Goal: Transaction & Acquisition: Subscribe to service/newsletter

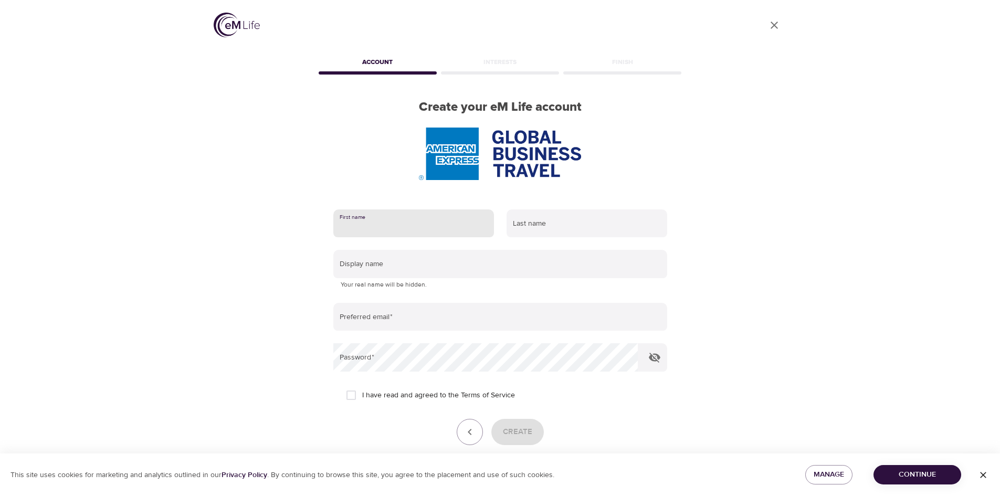
click at [394, 231] on input "text" at bounding box center [413, 223] width 161 height 28
type input "Trista"
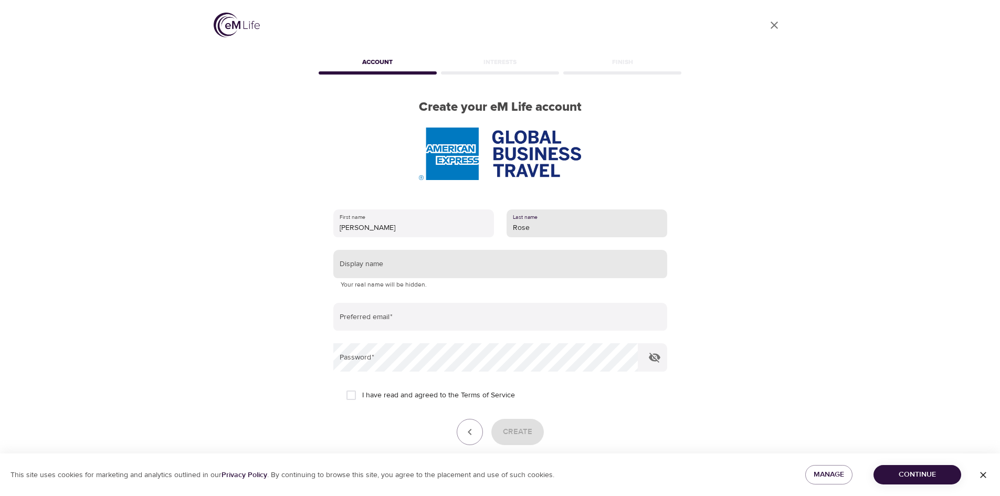
type input "Rose"
click at [445, 264] on input "text" at bounding box center [500, 264] width 334 height 28
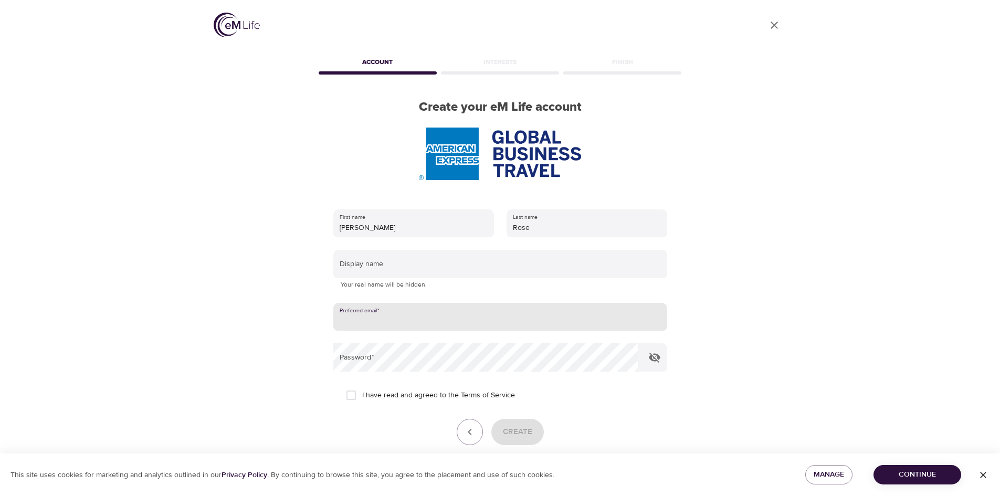
click at [402, 318] on input "email" at bounding box center [500, 317] width 334 height 28
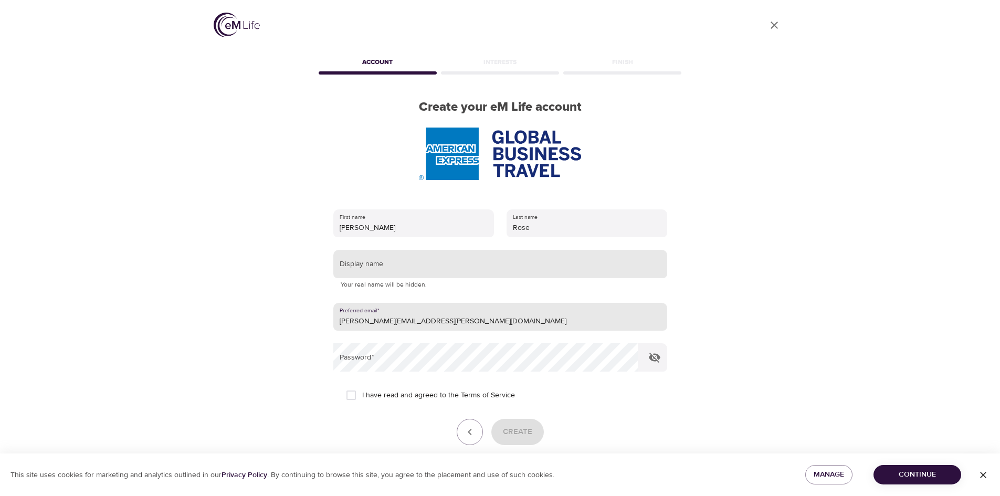
type input "trista.a.rose@amexgbt.com"
click at [360, 269] on input "text" at bounding box center [500, 264] width 334 height 28
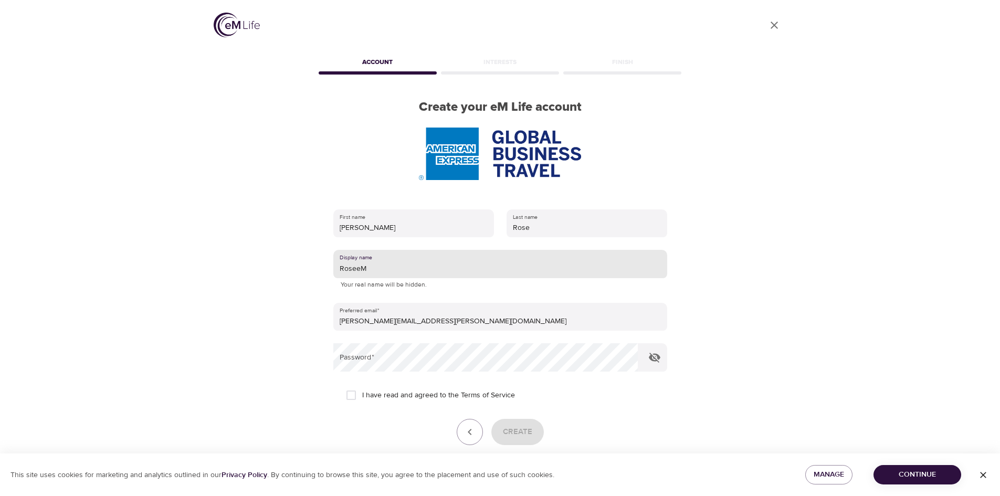
type input "RoseeM"
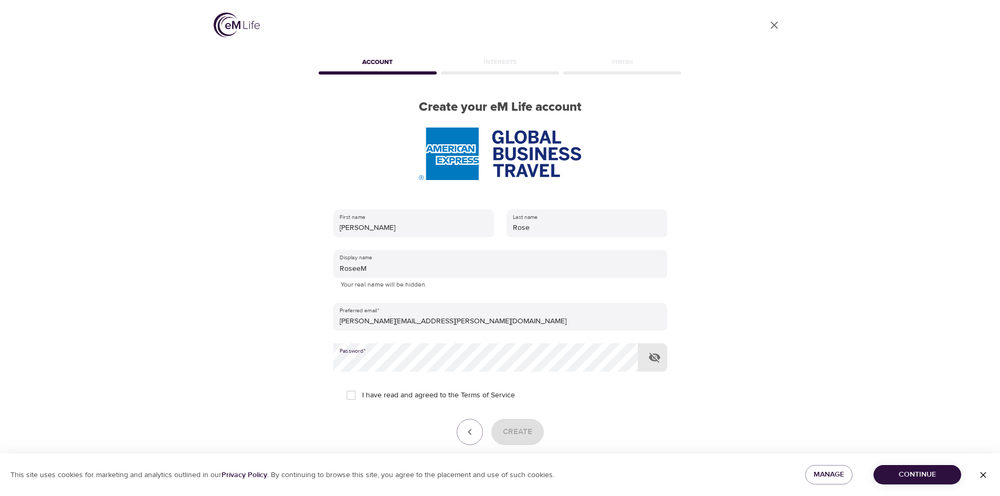
click at [349, 399] on input "I have read and agreed to the Terms of Service" at bounding box center [351, 395] width 22 height 22
checkbox input "true"
click at [519, 433] on span "Create" at bounding box center [517, 432] width 29 height 14
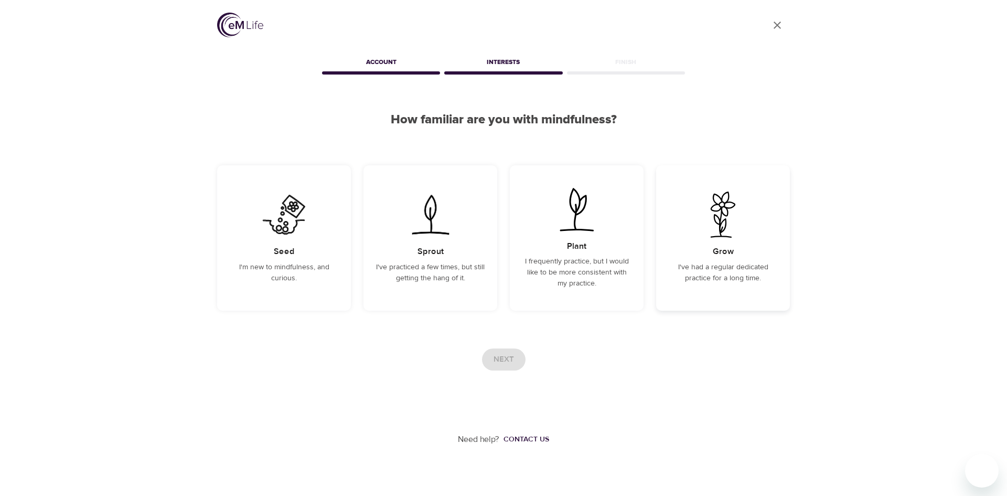
click at [724, 288] on div "Grow I've had a regular dedicated practice for a long time." at bounding box center [723, 237] width 134 height 145
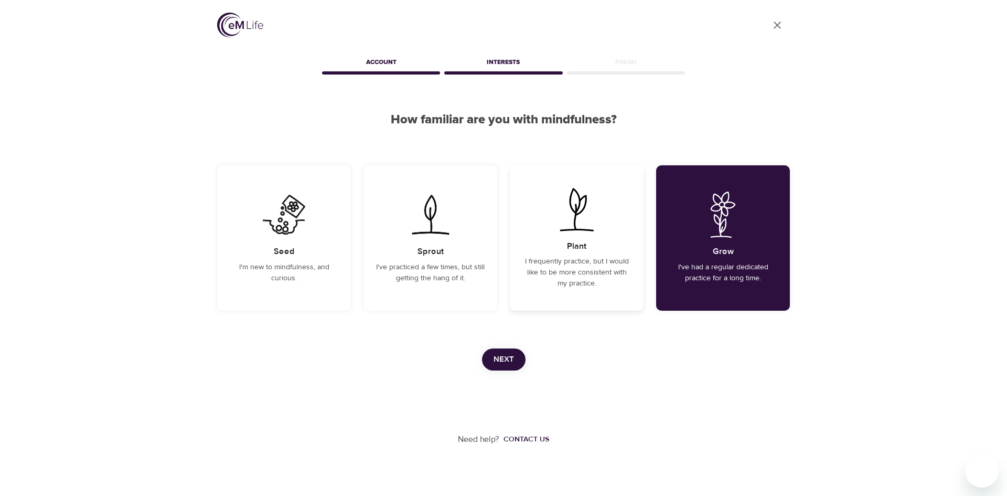
click at [611, 253] on div "Plant I frequently practice, but I would like to be more consistent with my pra…" at bounding box center [577, 237] width 134 height 145
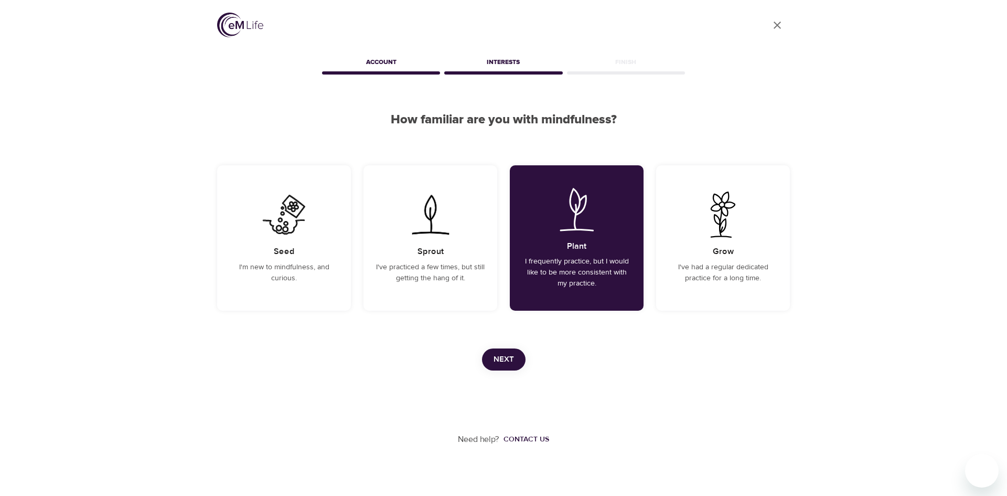
click at [507, 363] on span "Next" at bounding box center [504, 360] width 20 height 14
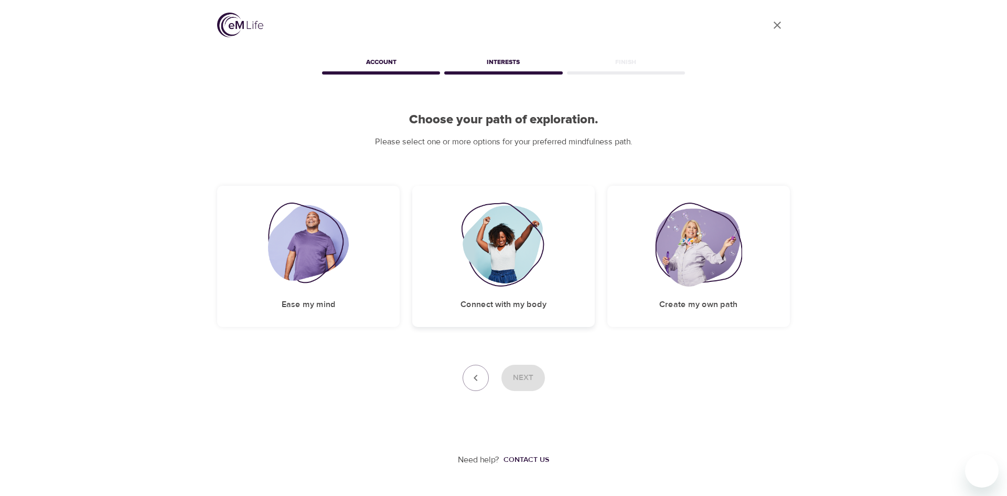
click at [505, 261] on img at bounding box center [503, 245] width 85 height 84
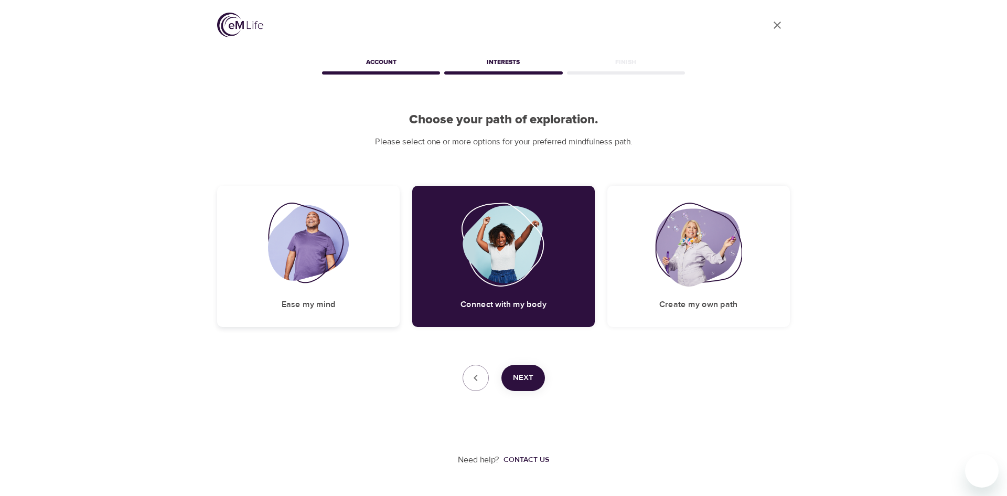
click at [294, 252] on img at bounding box center [308, 245] width 81 height 84
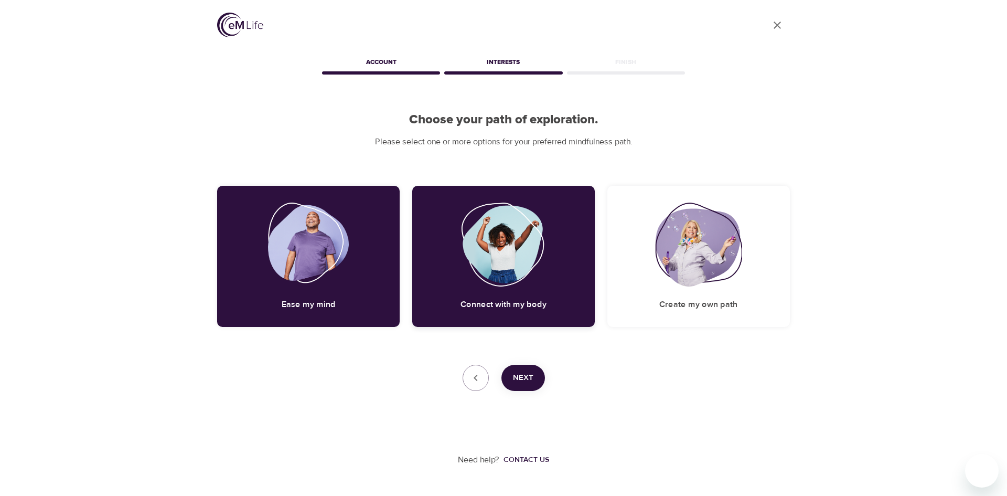
click at [464, 241] on img at bounding box center [503, 245] width 85 height 84
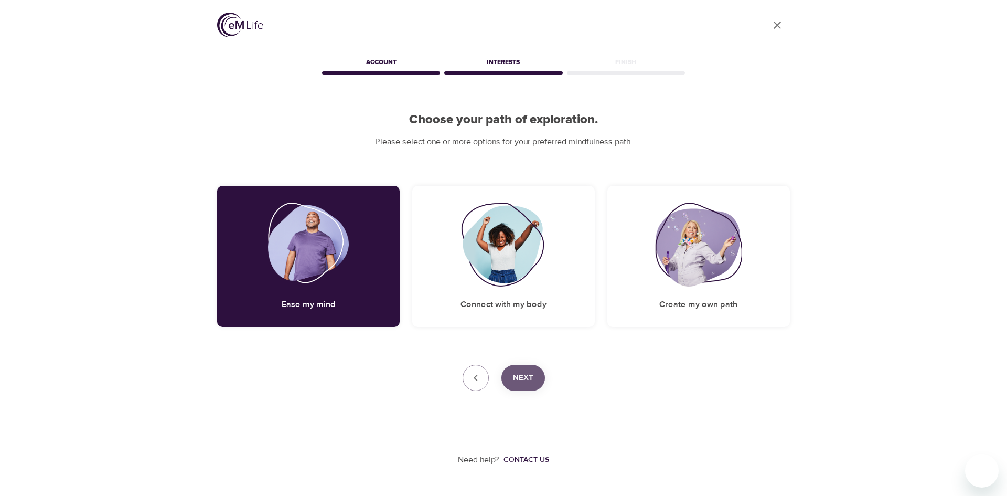
click at [533, 378] on span "Next" at bounding box center [523, 378] width 20 height 14
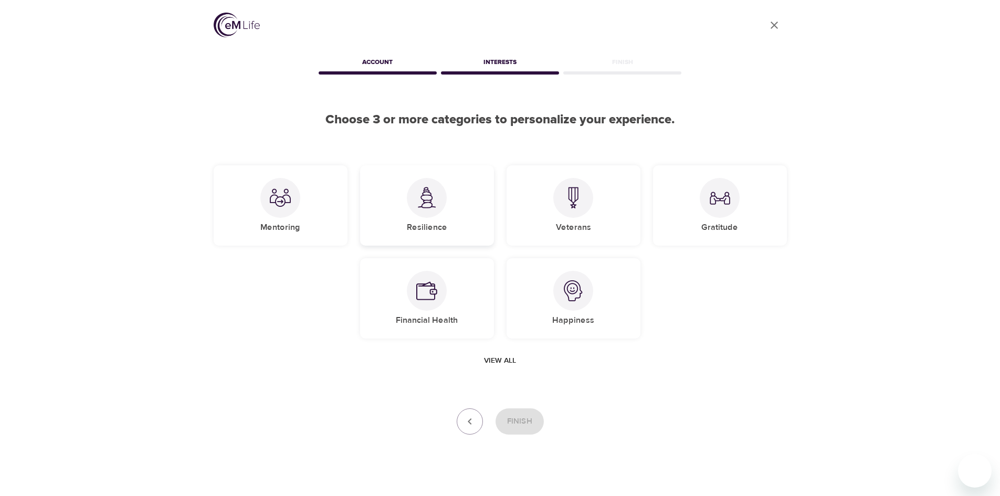
click at [432, 230] on h5 "Resilience" at bounding box center [427, 227] width 40 height 11
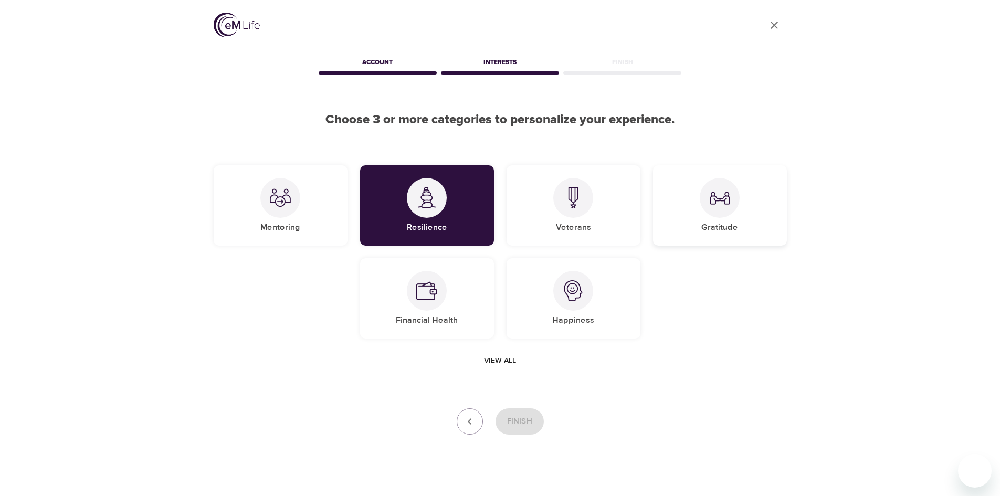
click at [737, 231] on h5 "Gratitude" at bounding box center [719, 227] width 37 height 11
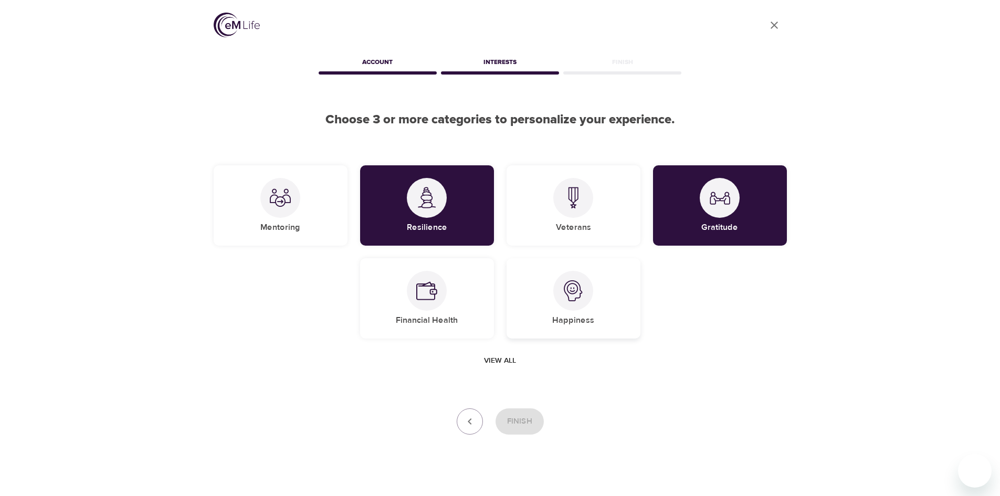
click at [588, 322] on h5 "Happiness" at bounding box center [573, 320] width 42 height 11
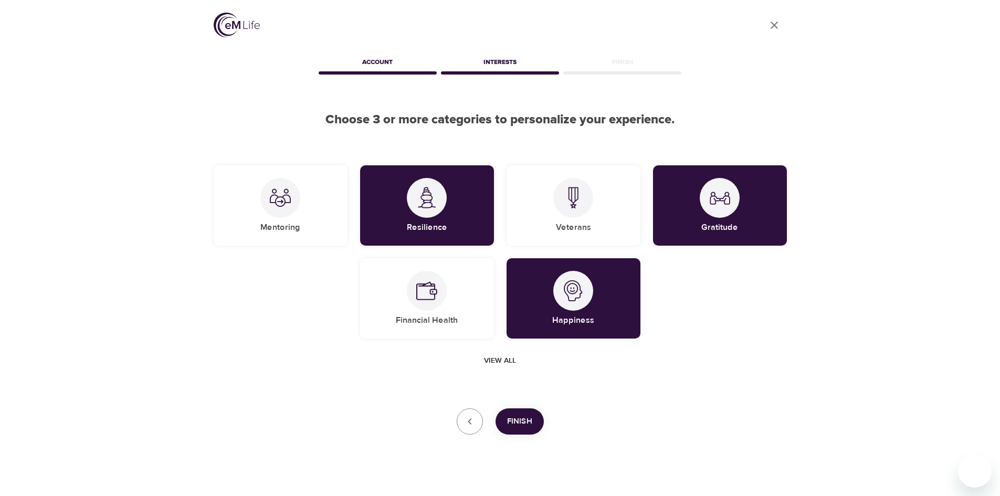
click at [519, 421] on span "Finish" at bounding box center [519, 421] width 25 height 14
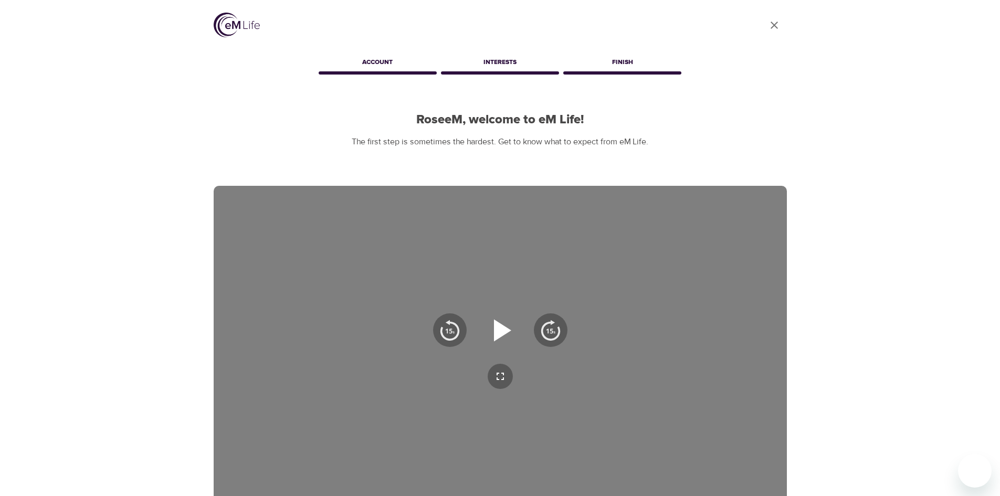
click at [506, 325] on icon "button" at bounding box center [500, 330] width 38 height 38
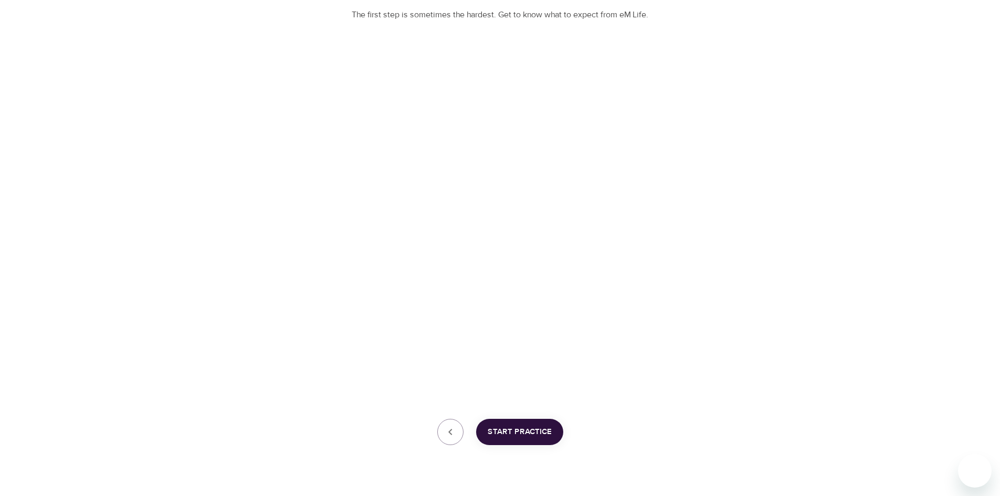
scroll to position [129, 0]
click at [530, 434] on span "Start Practice" at bounding box center [519, 430] width 64 height 14
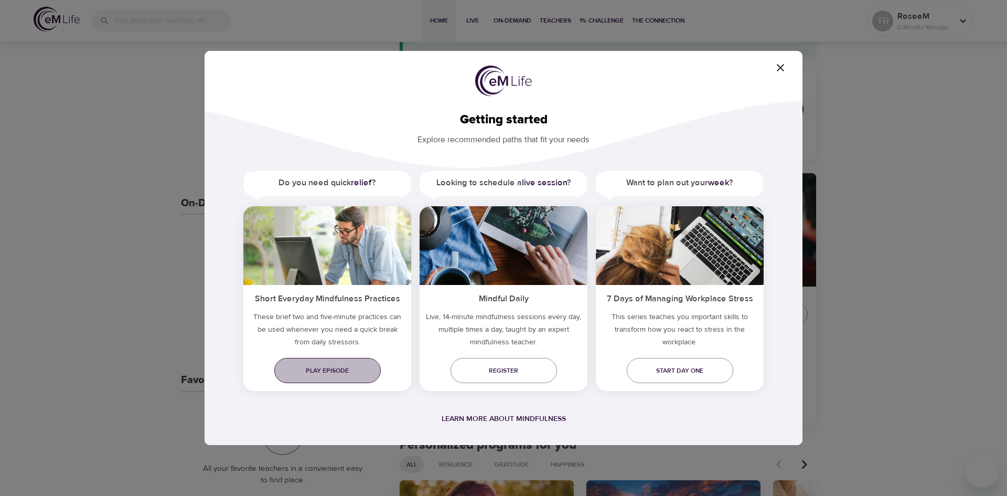
click at [347, 371] on span "Play episode" at bounding box center [328, 370] width 90 height 11
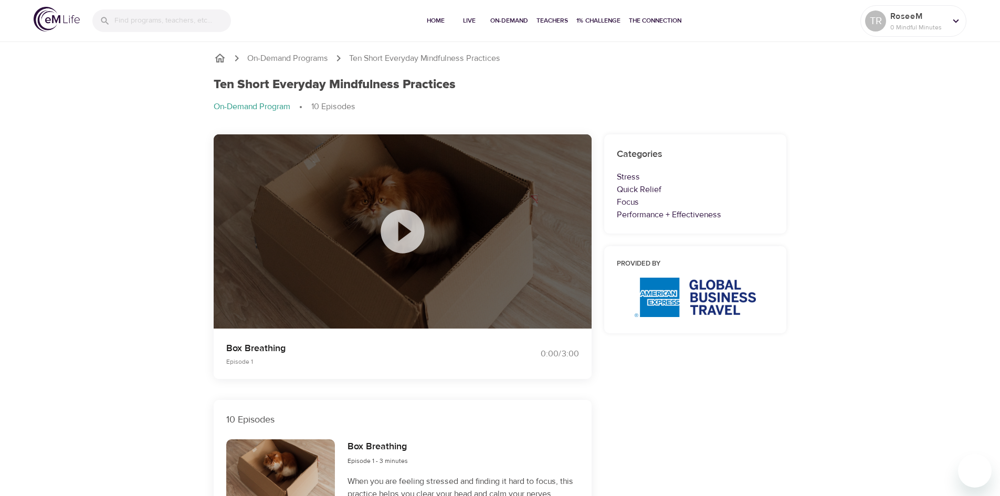
click at [404, 232] on icon at bounding box center [402, 231] width 52 height 52
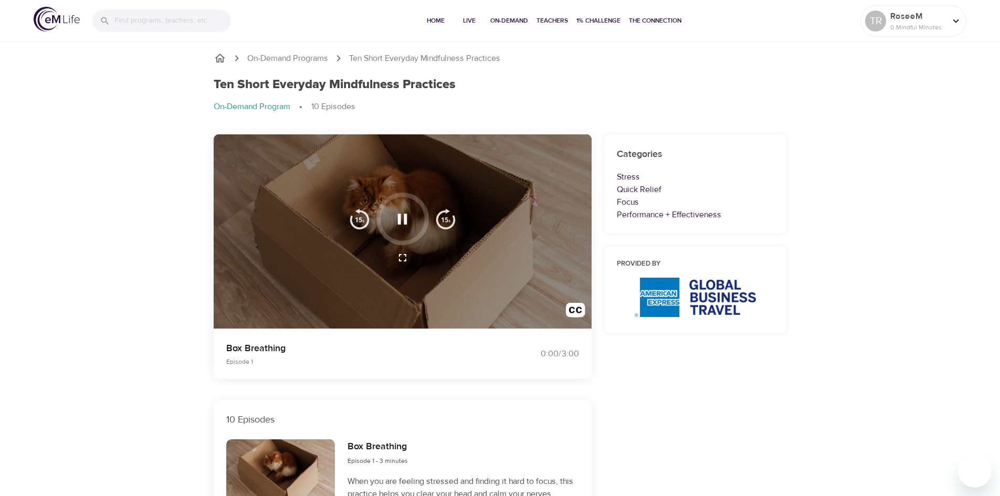
click at [405, 217] on icon "button" at bounding box center [402, 219] width 9 height 10
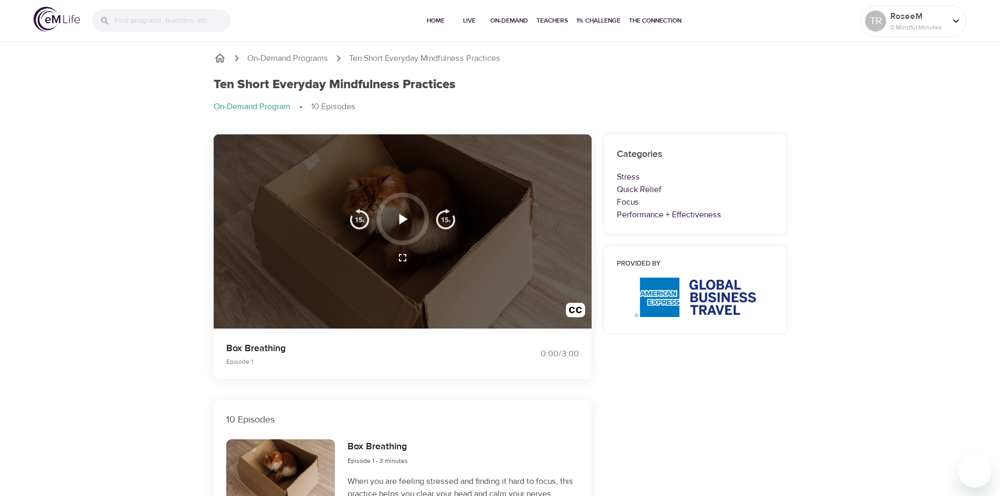
click at [347, 271] on div at bounding box center [403, 231] width 378 height 195
click at [354, 219] on img "button" at bounding box center [359, 218] width 21 height 21
click at [403, 220] on icon "button" at bounding box center [403, 219] width 8 height 10
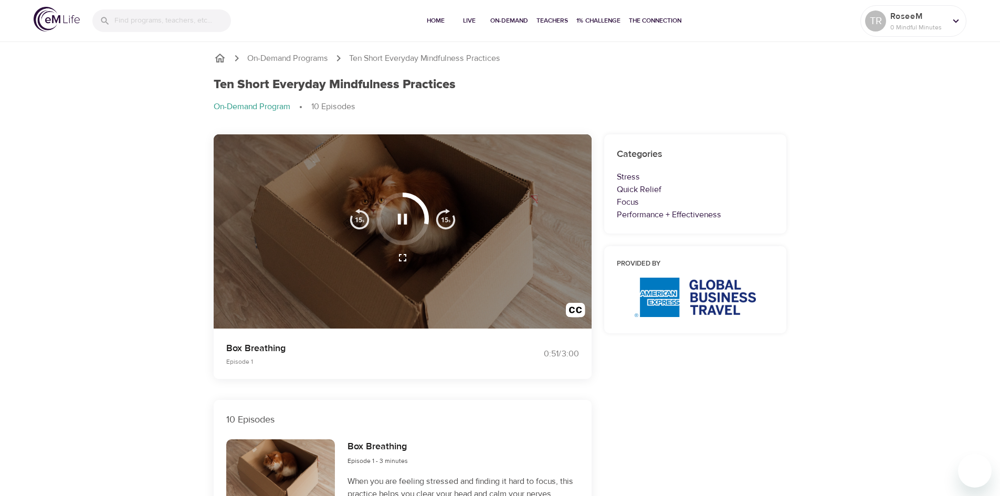
click at [402, 219] on icon "button" at bounding box center [402, 219] width 18 height 18
